Goal: Information Seeking & Learning: Find specific fact

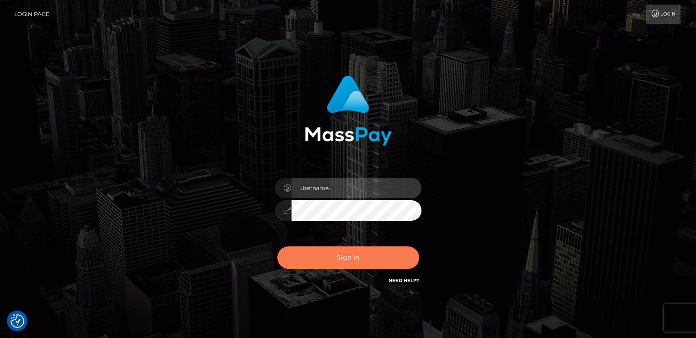
type input "nt.es"
click at [337, 261] on button "Sign in" at bounding box center [348, 257] width 142 height 22
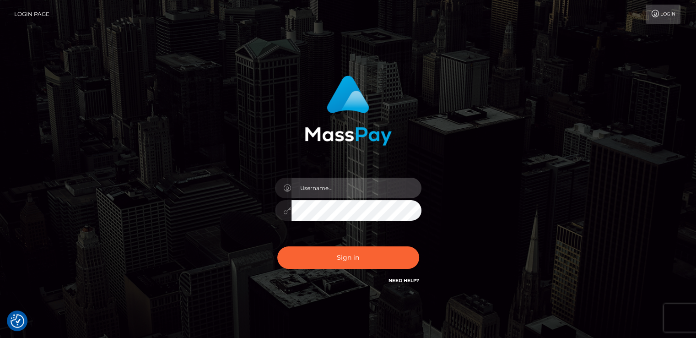
type input "nt.es"
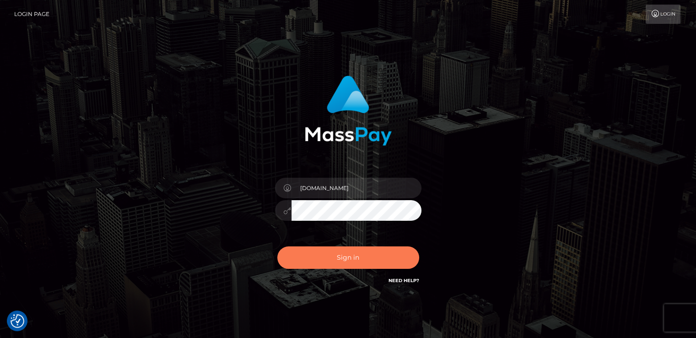
click at [337, 261] on button "Sign in" at bounding box center [348, 257] width 142 height 22
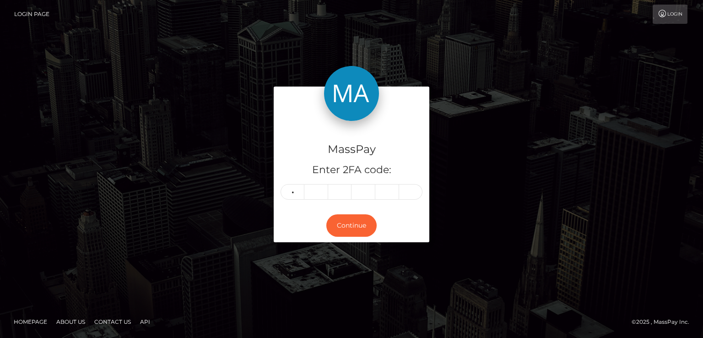
type input "9"
type input "6"
type input "1"
type input "5"
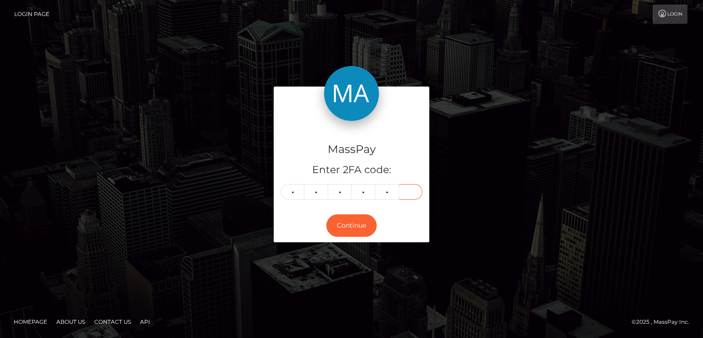
type input "7"
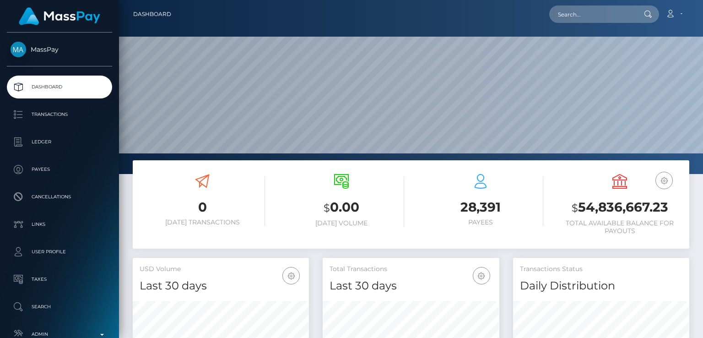
scroll to position [162, 176]
click at [580, 20] on input "text" at bounding box center [592, 13] width 86 height 17
paste input "k.melkumova90@mail.ru"
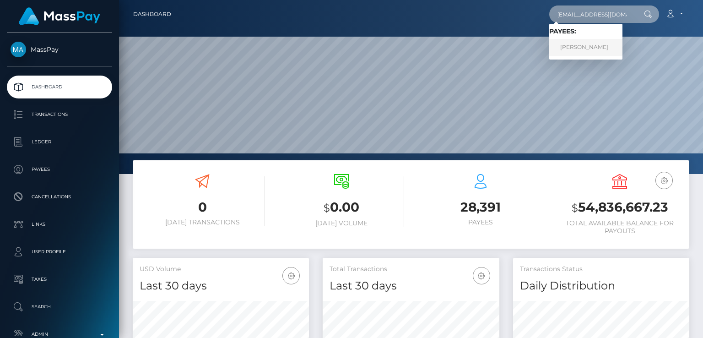
type input "k.melkumova90@mail.ru"
click at [574, 48] on link "Kristina Kris Melkumova" at bounding box center [585, 47] width 73 height 17
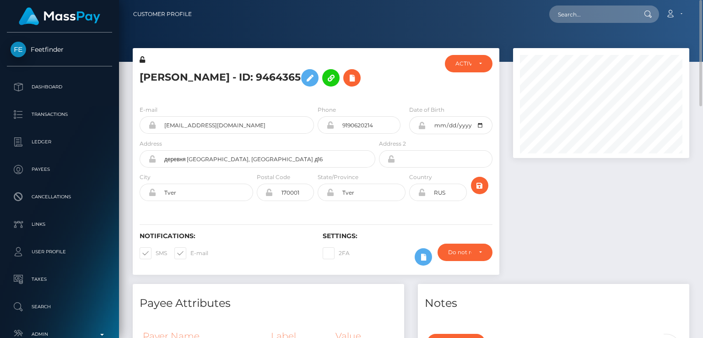
click at [175, 79] on h5 "Kristina Kris Melkumova - ID: 9464365" at bounding box center [255, 78] width 231 height 27
copy h5 "Kristina"
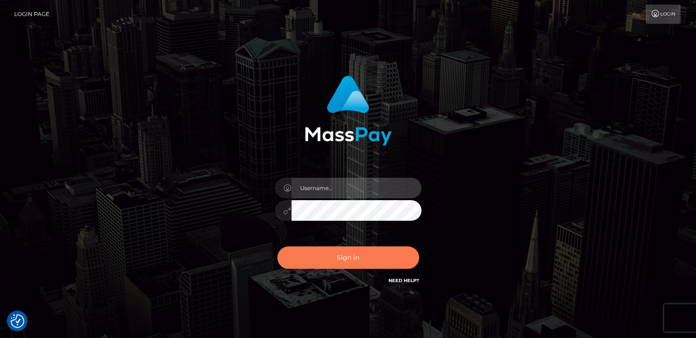
type input "nt.es"
click at [333, 260] on button "Sign in" at bounding box center [348, 257] width 142 height 22
type input "[DOMAIN_NAME]"
click at [329, 265] on button "Sign in" at bounding box center [348, 257] width 142 height 22
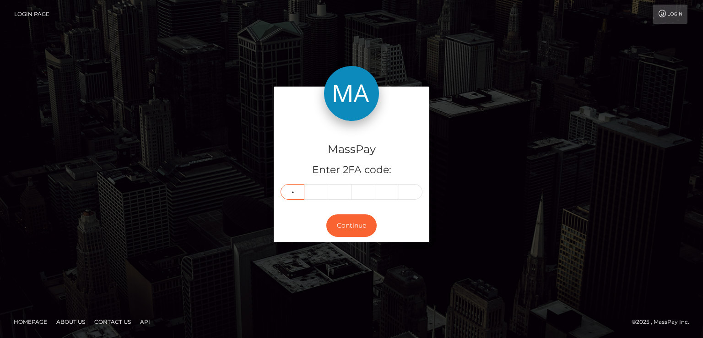
type input "5"
type input "3"
type input "0"
type input "3"
type input "8"
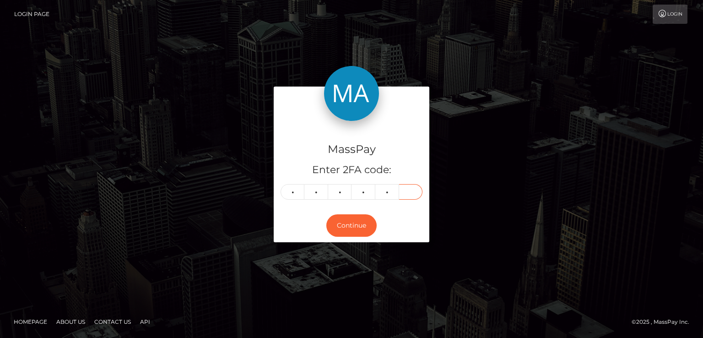
type input "0"
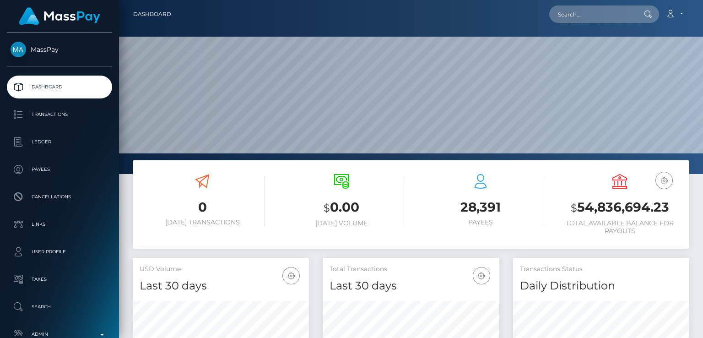
scroll to position [162, 176]
click at [610, 18] on input "text" at bounding box center [592, 13] width 86 height 17
paste input "[EMAIL_ADDRESS][DOMAIN_NAME]"
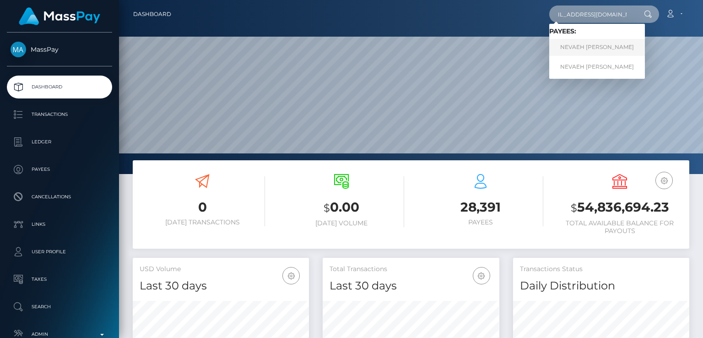
type input "[EMAIL_ADDRESS][DOMAIN_NAME]"
click at [595, 49] on link "NEVAEH [PERSON_NAME]" at bounding box center [597, 47] width 96 height 17
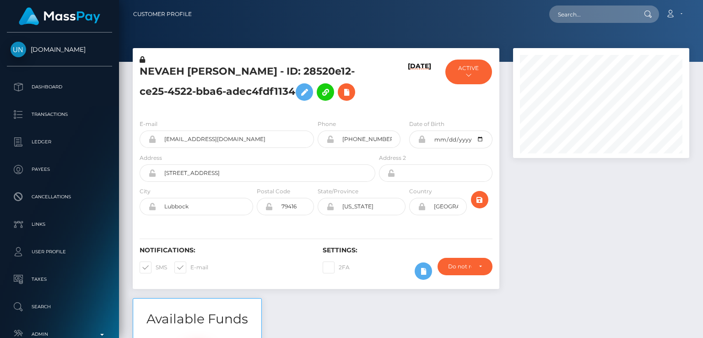
scroll to position [110, 176]
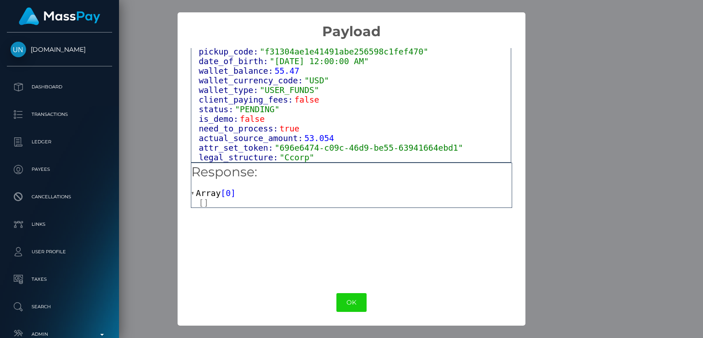
scroll to position [572, 0]
click at [193, 193] on span at bounding box center [193, 193] width 5 height 6
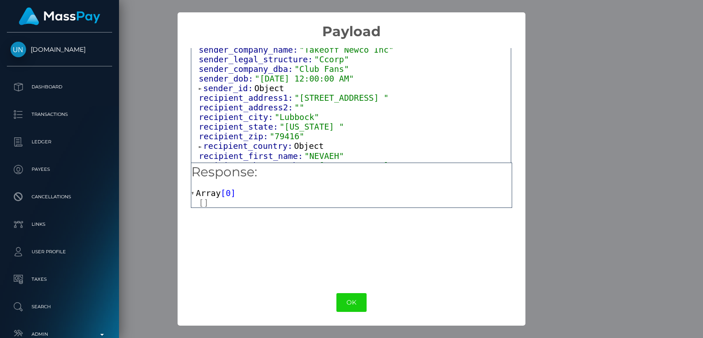
scroll to position [164, 0]
click at [201, 92] on span at bounding box center [201, 89] width 5 height 6
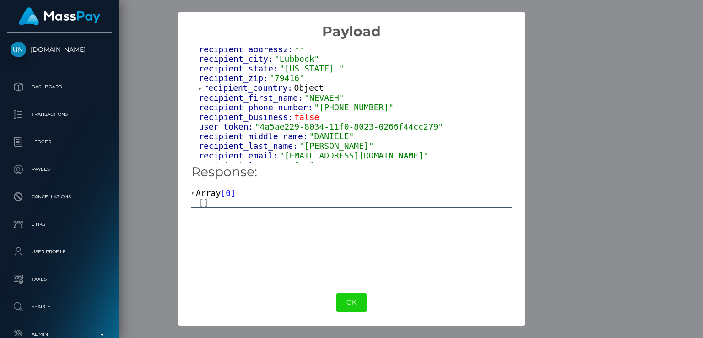
scroll to position [310, 0]
click at [198, 98] on div "attrs: Array [ 2 ] data_attributes: Object payer_data: Object sender_address1: …" at bounding box center [350, 129] width 319 height 713
click at [203, 92] on span "recipient_country:" at bounding box center [248, 87] width 91 height 10
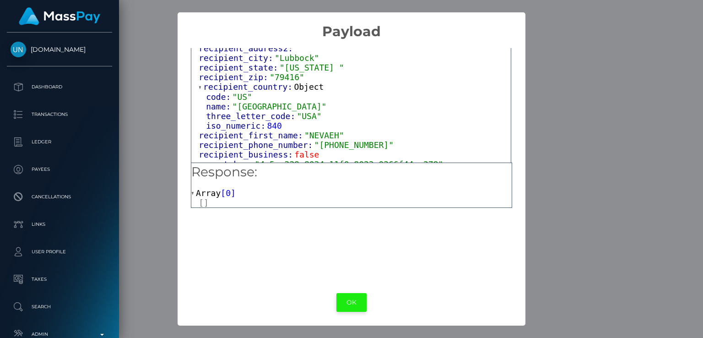
click at [339, 297] on button "OK" at bounding box center [351, 302] width 30 height 19
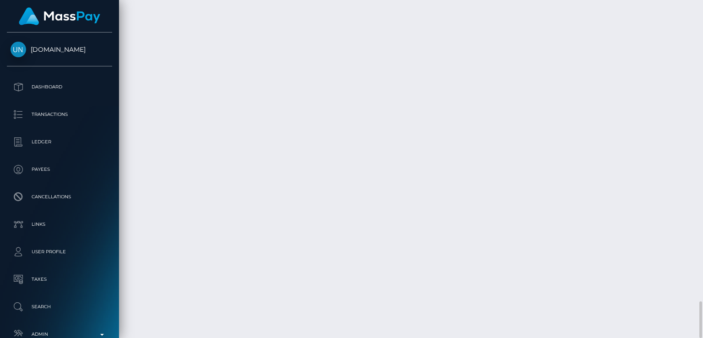
scroll to position [110, 176]
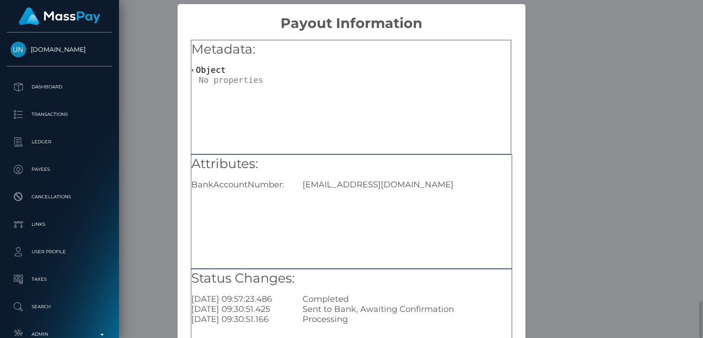
click at [413, 215] on div "Attributes: BankAccountNumber: salinasnevaeh745@gmail.com" at bounding box center [351, 211] width 321 height 114
click at [396, 197] on div "Attributes: BankAccountNumber: salinasnevaeh745@gmail.com" at bounding box center [351, 211] width 321 height 114
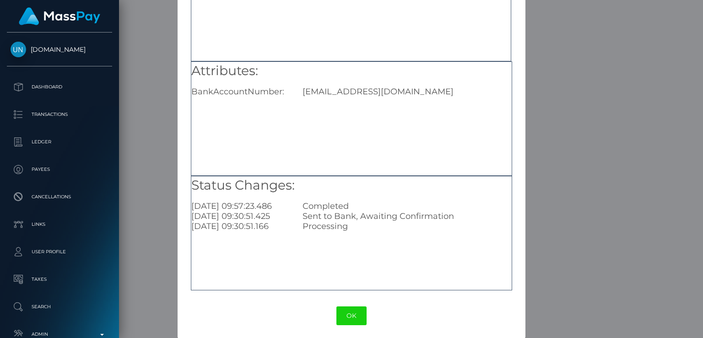
scroll to position [97, 0]
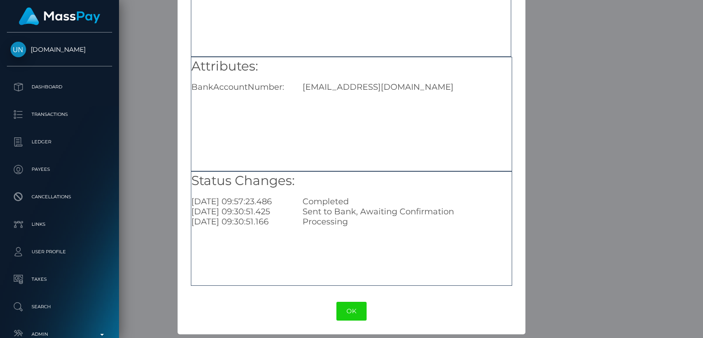
click at [386, 86] on div "salinasnevaeh745@gmail.com" at bounding box center [407, 87] width 222 height 10
copy div "salinasnevaeh745@gmail.com"
click at [132, 183] on div "× Payout Information Metadata: Object Attributes: BankAccountNumber: salinasnev…" at bounding box center [351, 169] width 703 height 338
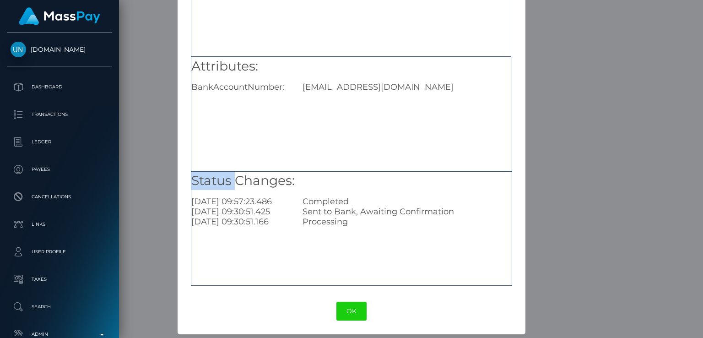
click at [132, 183] on div "× Payout Information Metadata: Object Attributes: BankAccountNumber: salinasnev…" at bounding box center [351, 169] width 703 height 338
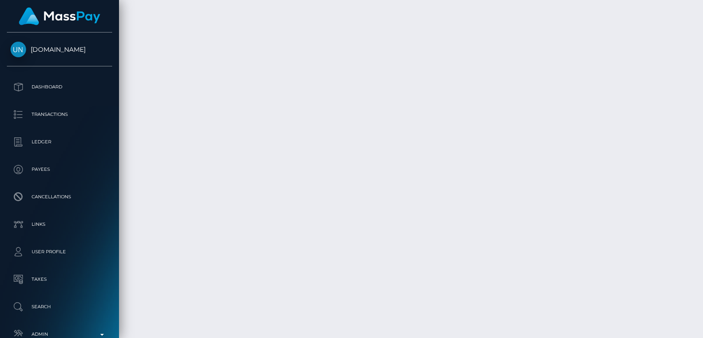
scroll to position [110, 176]
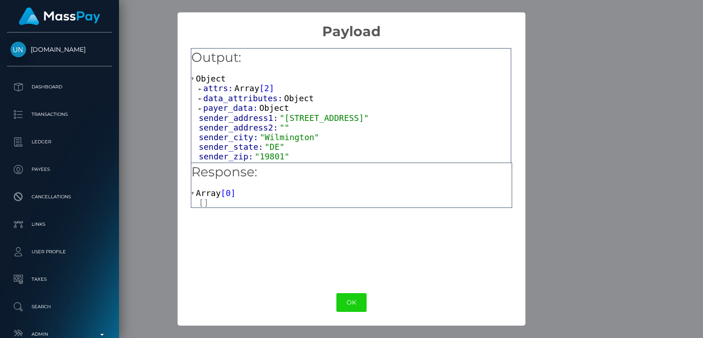
click at [200, 88] on span at bounding box center [201, 89] width 5 height 6
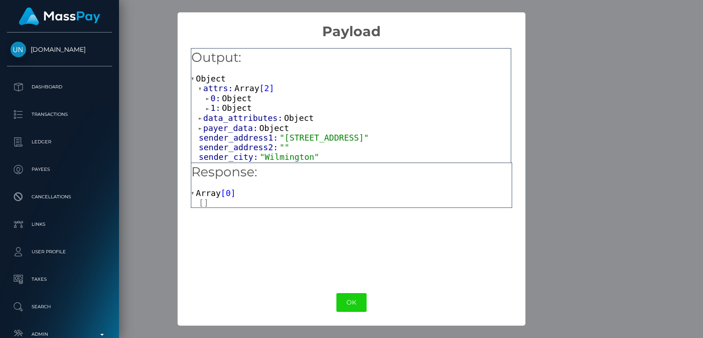
click at [208, 99] on span at bounding box center [208, 99] width 5 height 6
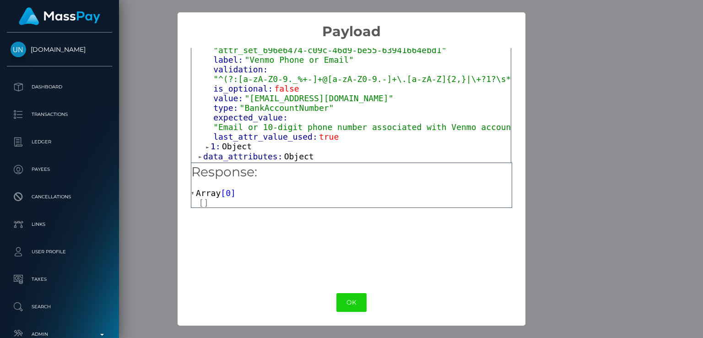
scroll to position [88, 0]
click at [205, 139] on div "0: Object input_type: "text" token: "attr_5bdee6a2-34f4-11f0-9652-02c4b4fc7cc9"…" at bounding box center [355, 77] width 312 height 145
click at [210, 143] on span at bounding box center [208, 146] width 5 height 6
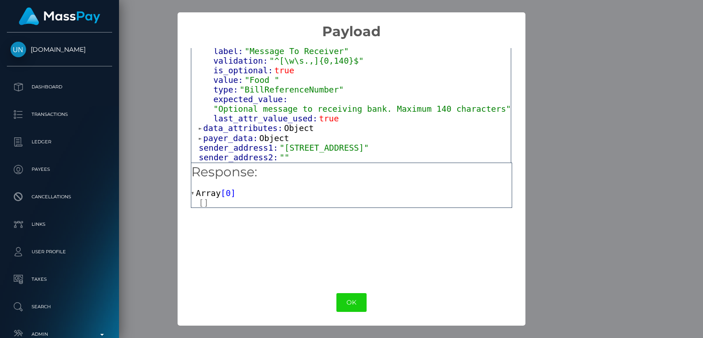
scroll to position [232, 0]
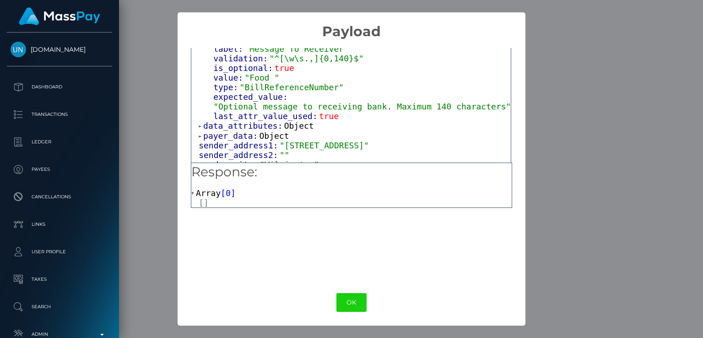
click at [199, 123] on span at bounding box center [201, 126] width 5 height 6
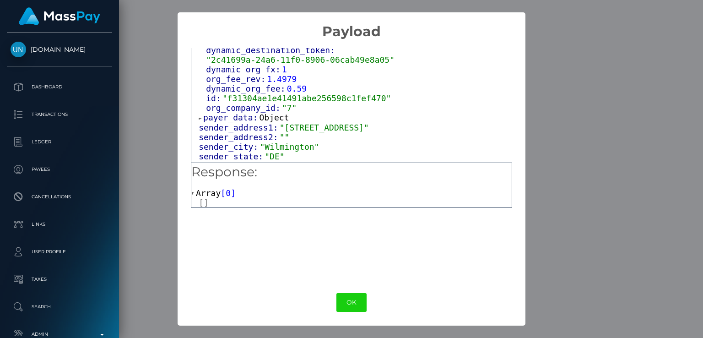
scroll to position [377, 0]
click at [607, 81] on div "× Payload Output: Object attrs: Array [ 2 ] 0: Object input_type: "text" token:…" at bounding box center [351, 169] width 703 height 338
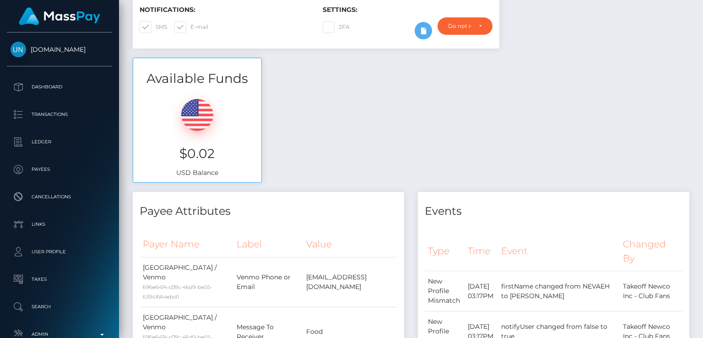
scroll to position [0, 0]
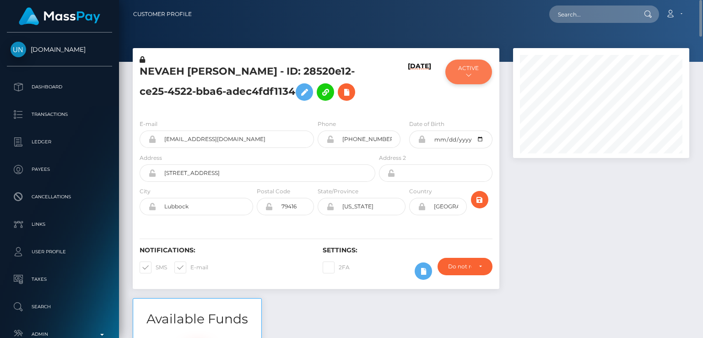
click at [456, 82] on button "ACTIVE" at bounding box center [468, 71] width 46 height 25
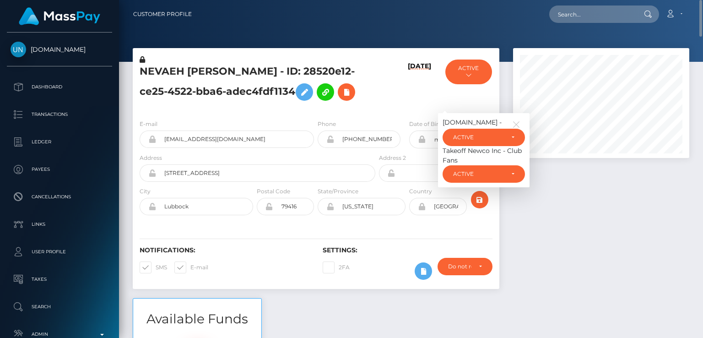
click at [414, 103] on h6 "09/23/25" at bounding box center [419, 85] width 23 height 46
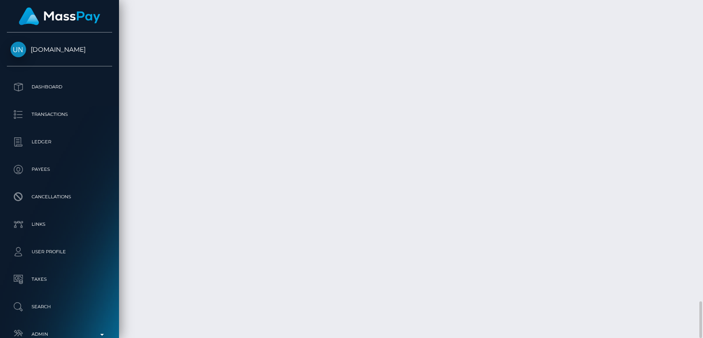
scroll to position [2744, 0]
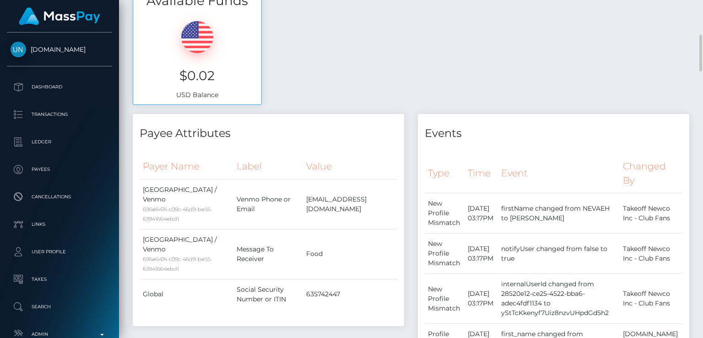
scroll to position [0, 0]
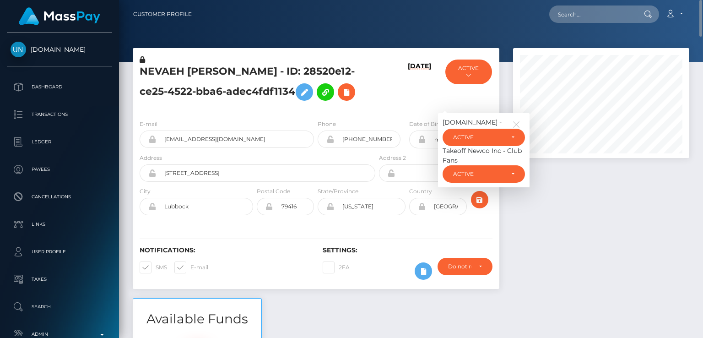
click at [168, 65] on h5 "NEVAEH DANIELE SALINAS - ID: 28520e12-ce25-4522-bba6-adec4fdf1134" at bounding box center [255, 85] width 231 height 41
copy h5 "NEVAEH"
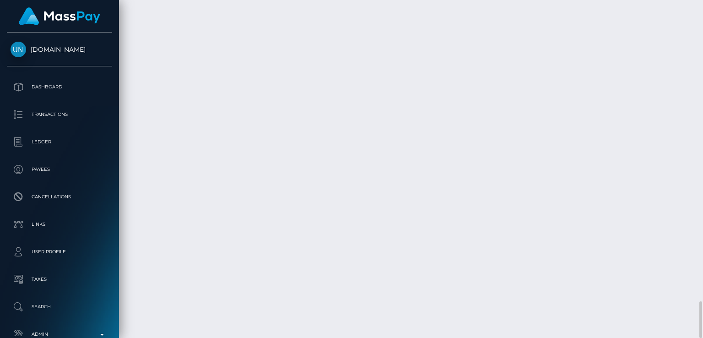
scroll to position [110, 176]
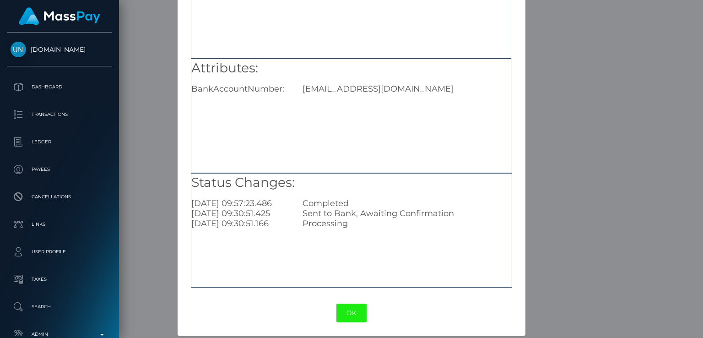
scroll to position [97, 0]
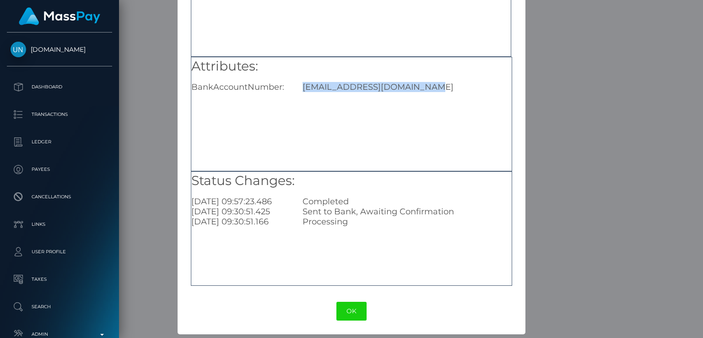
drag, startPoint x: 432, startPoint y: 81, endPoint x: 302, endPoint y: 86, distance: 130.5
click at [302, 86] on div "Attributes: BankAccountNumber: salinasnevaeh745@gmail.com" at bounding box center [351, 74] width 320 height 35
copy div "salinasnevaeh745@gmail.com"
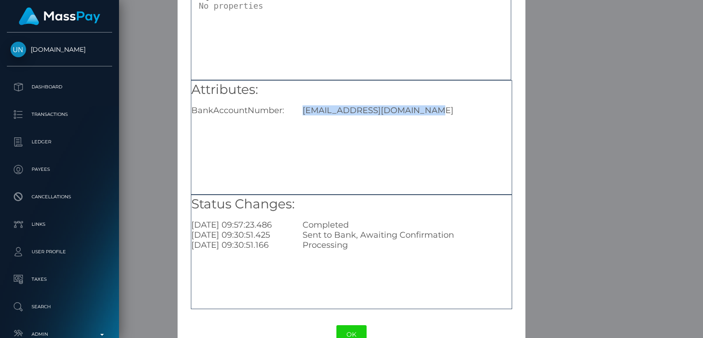
scroll to position [77, 0]
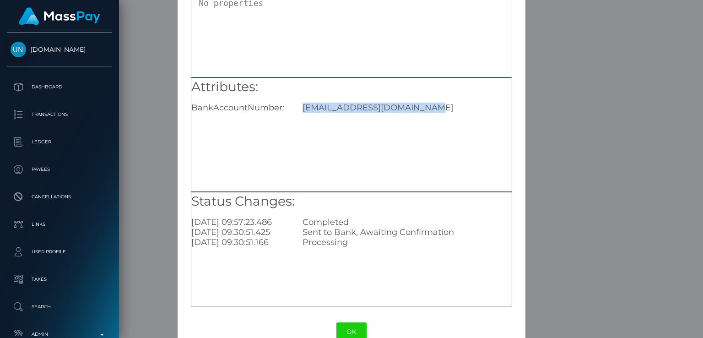
click at [545, 132] on div "× Payout Information Metadata: Object Attributes: BankAccountNumber: salinasnev…" at bounding box center [351, 169] width 703 height 338
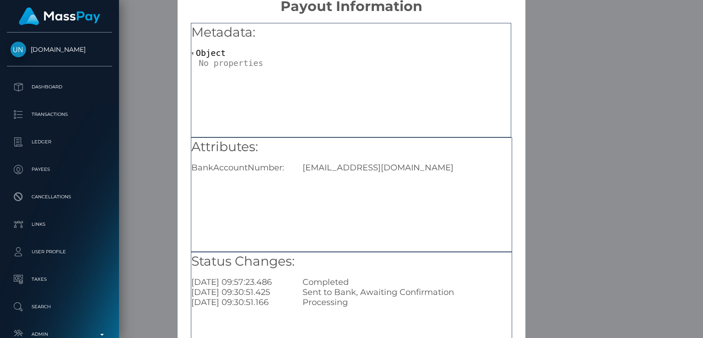
scroll to position [0, 0]
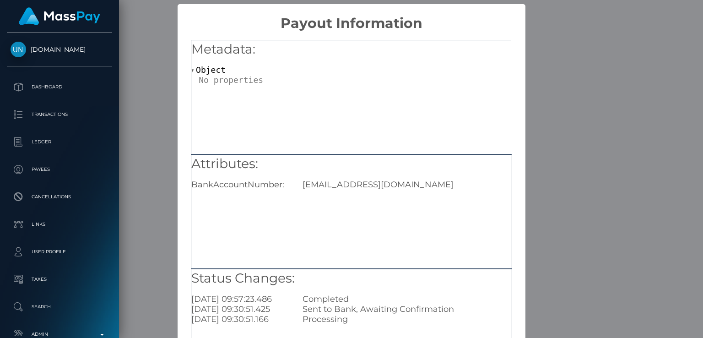
click at [403, 236] on div "Attributes: BankAccountNumber: salinasnevaeh745@gmail.com" at bounding box center [351, 211] width 321 height 114
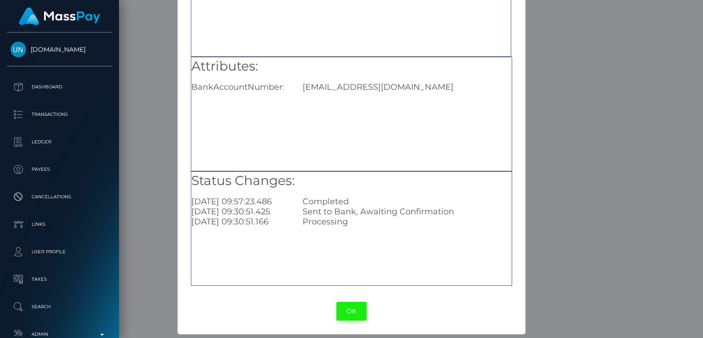
click at [345, 311] on button "OK" at bounding box center [351, 311] width 30 height 19
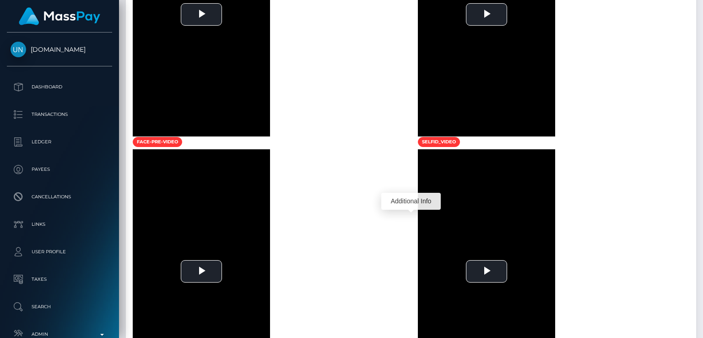
scroll to position [0, 0]
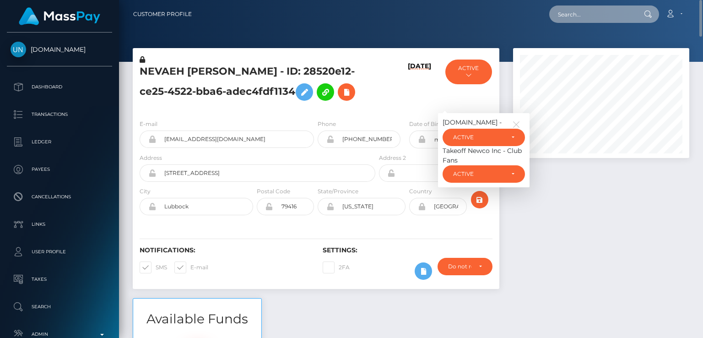
click at [591, 17] on input "text" at bounding box center [592, 13] width 86 height 17
paste input "samworkxw@gmail.com"
type input "samworkxw@gmail.com"
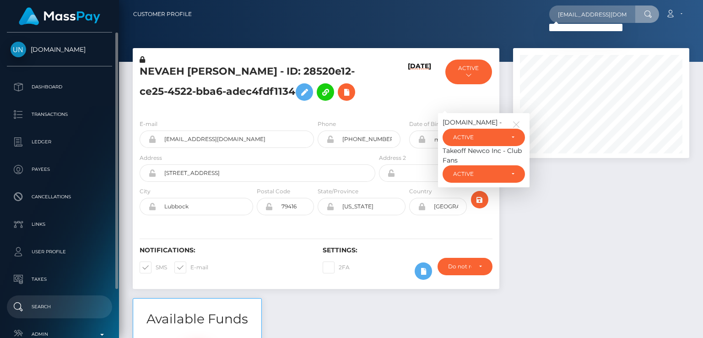
click at [60, 307] on p "Search" at bounding box center [60, 307] width 98 height 14
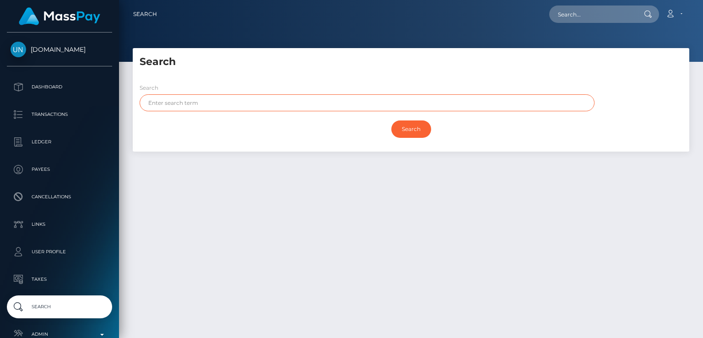
click at [358, 99] on input "text" at bounding box center [367, 102] width 455 height 17
paste input "[PERSON_NAME]"
type input "[PERSON_NAME]"
click at [391, 120] on input "Search" at bounding box center [411, 128] width 40 height 17
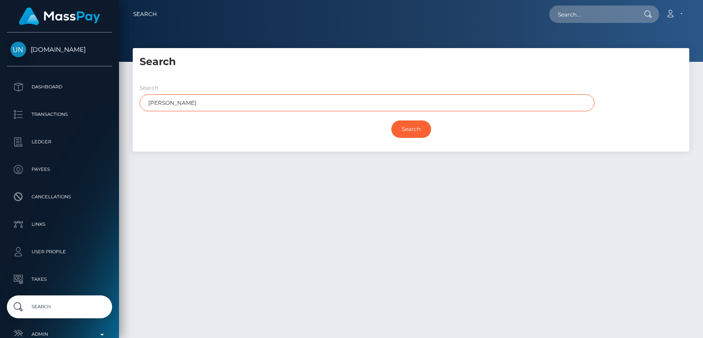
click at [391, 120] on input "Search" at bounding box center [411, 128] width 40 height 17
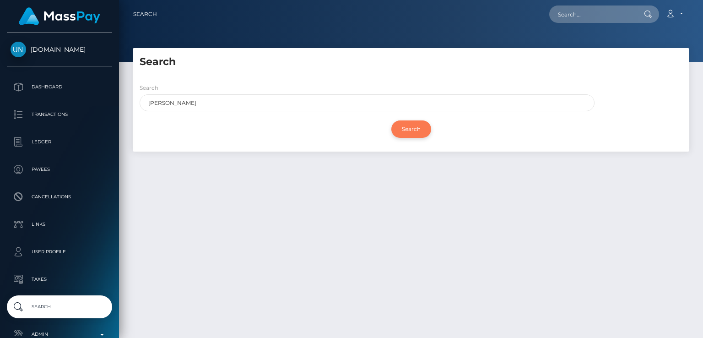
click at [406, 127] on input "Search" at bounding box center [411, 128] width 40 height 17
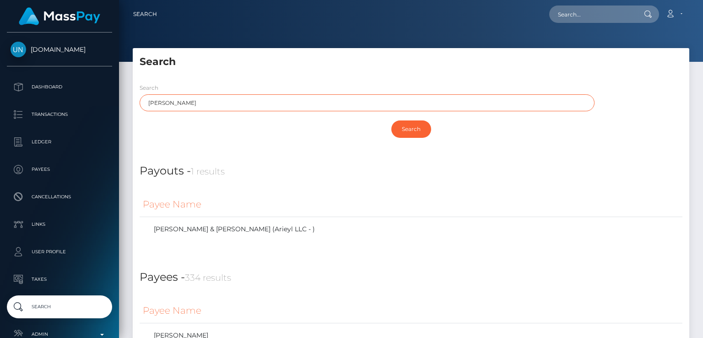
click at [401, 106] on input "Tomas" at bounding box center [367, 102] width 455 height 17
click at [244, 78] on div "Search Tomas Search" at bounding box center [411, 114] width 556 height 76
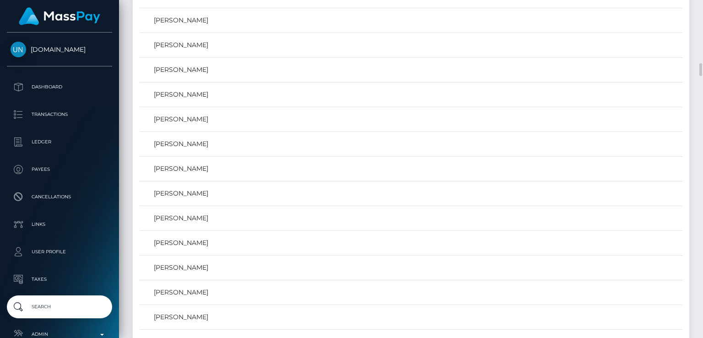
scroll to position [1676, 0]
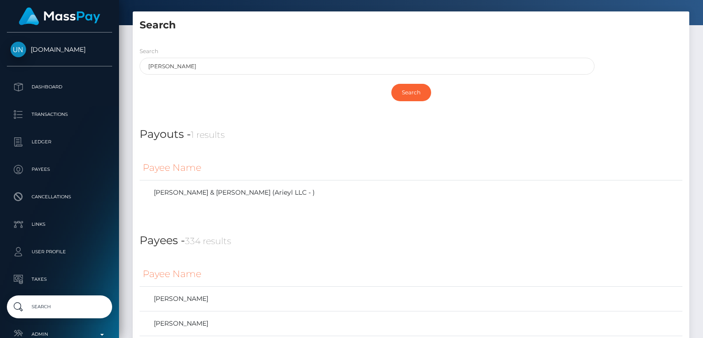
scroll to position [0, 0]
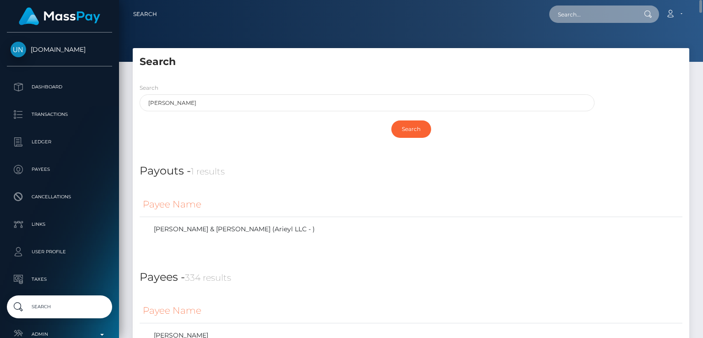
click at [589, 10] on input "text" at bounding box center [592, 13] width 86 height 17
click at [702, 15] on nav "Search Loading... Loading..." at bounding box center [411, 14] width 584 height 28
click at [619, 21] on input "text" at bounding box center [592, 13] width 86 height 17
paste input "[EMAIL_ADDRESS][DOMAIN_NAME]"
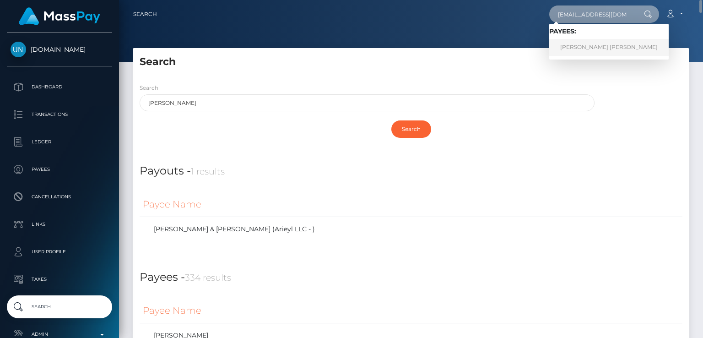
type input "nevispac1@gmail.com"
click at [575, 50] on link "TOMAS DAVID MADRIZ MATA" at bounding box center [608, 47] width 119 height 17
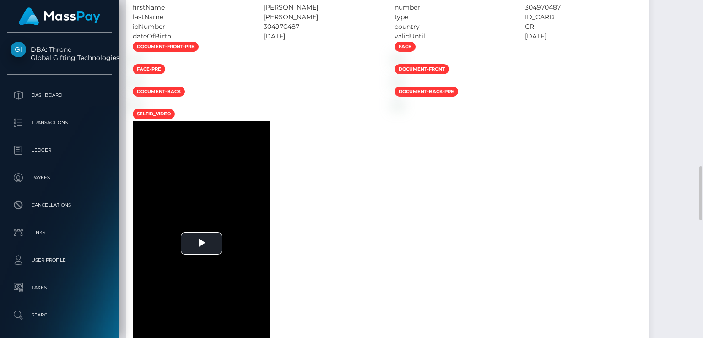
scroll to position [718, 0]
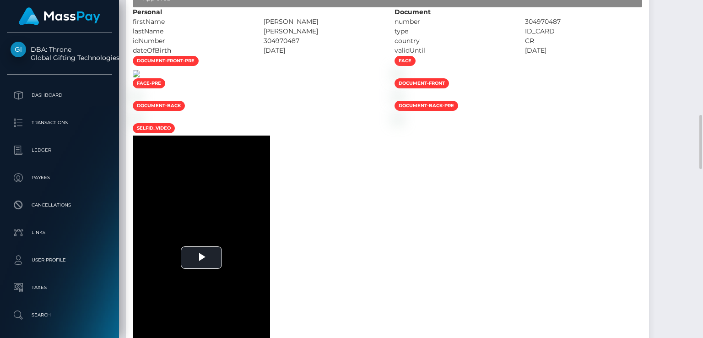
click at [140, 70] on img at bounding box center [136, 73] width 7 height 7
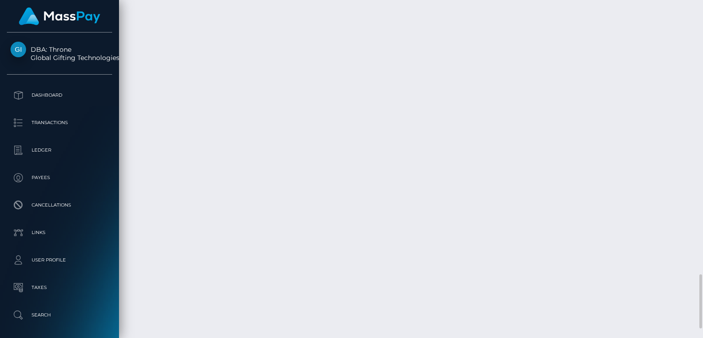
scroll to position [1768, 0]
